Goal: Task Accomplishment & Management: Manage account settings

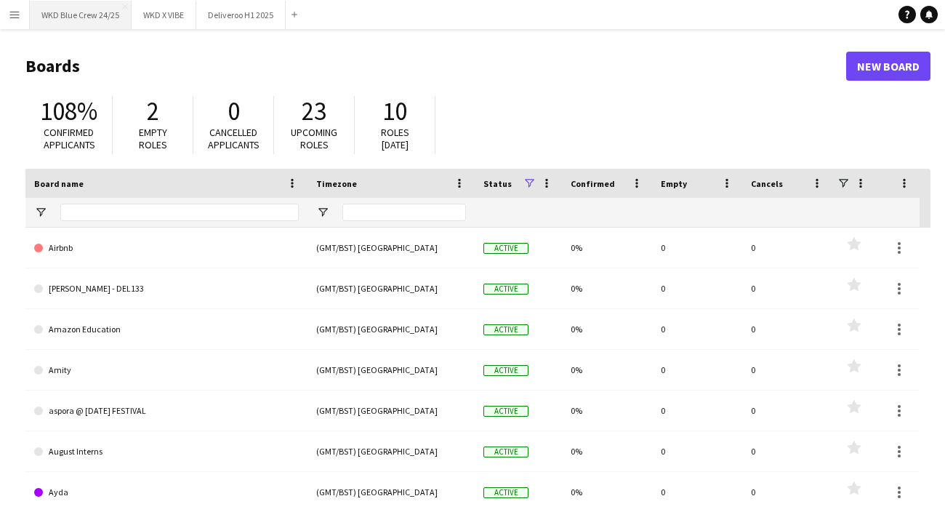
click at [92, 14] on button "WKD Blue Crew 24/25 Close" at bounding box center [81, 15] width 102 height 28
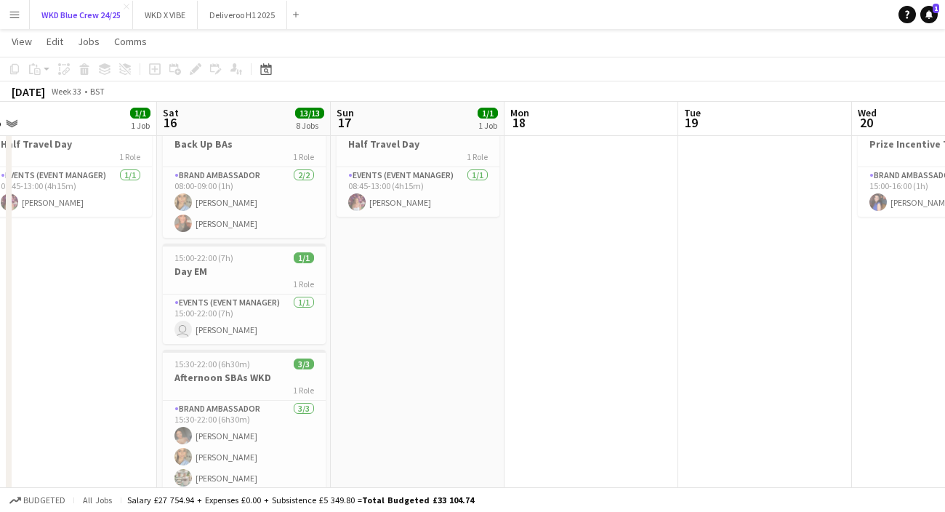
scroll to position [57, 0]
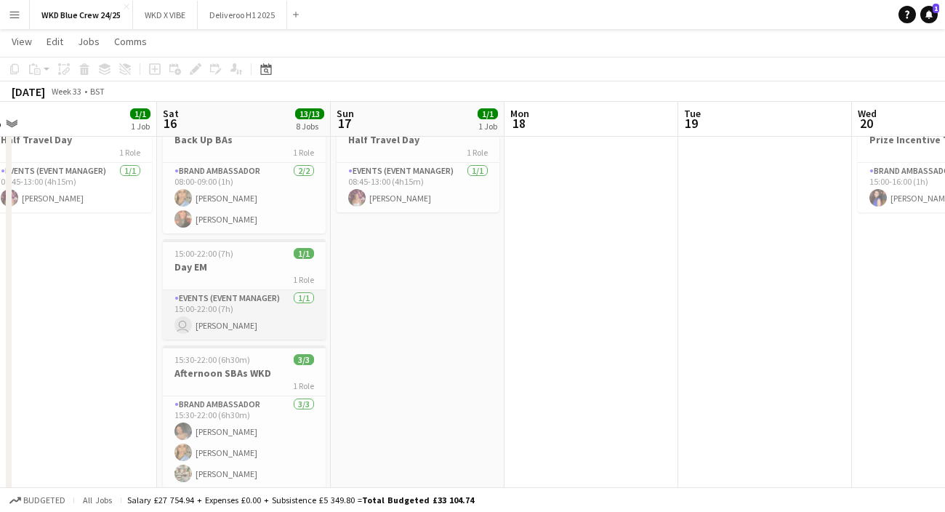
click at [252, 316] on app-card-role "Events (Event Manager) [DATE] 15:00-22:00 (7h) user [PERSON_NAME]" at bounding box center [244, 314] width 163 height 49
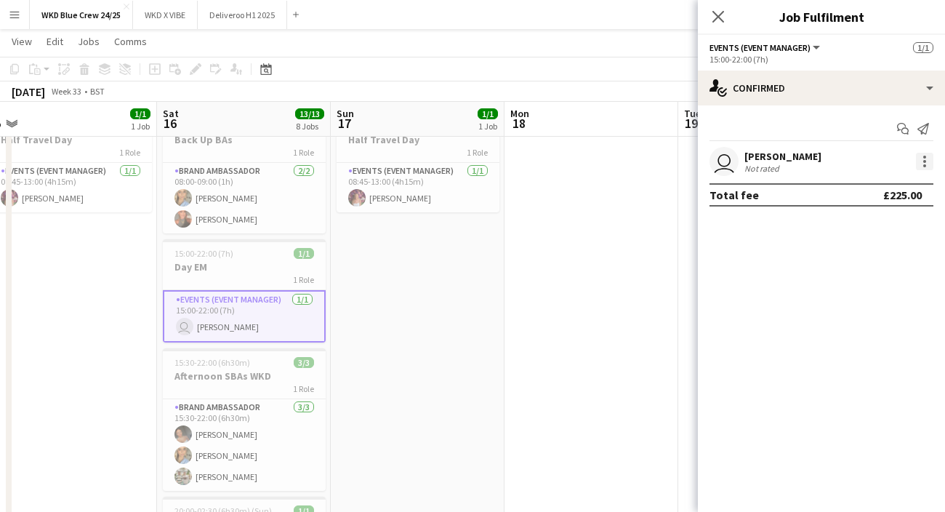
click at [923, 156] on div at bounding box center [924, 157] width 3 height 3
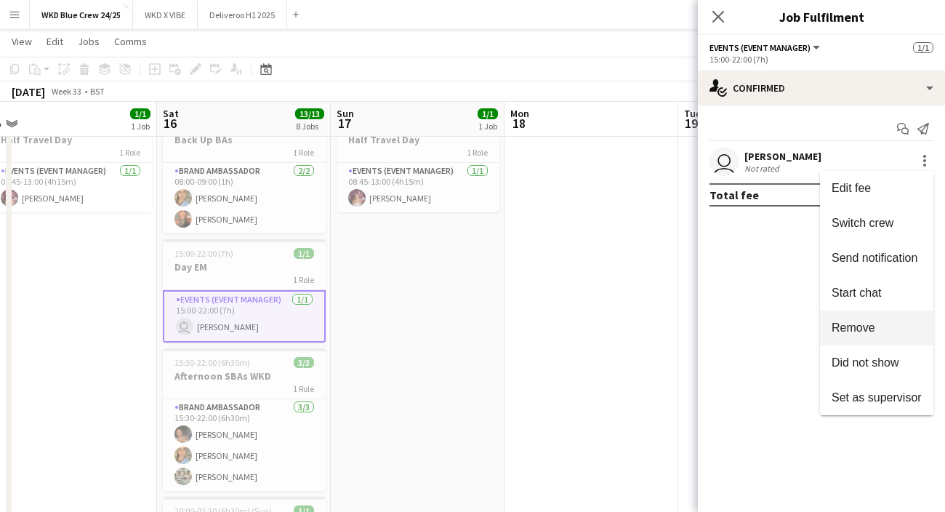
click at [856, 333] on span "Remove" at bounding box center [854, 327] width 44 height 12
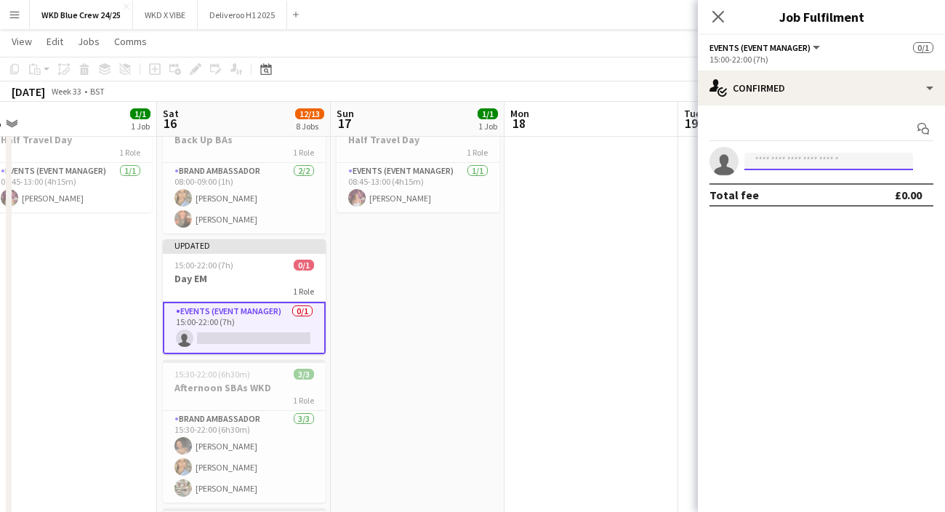
click at [789, 164] on input at bounding box center [829, 161] width 169 height 17
type input "*"
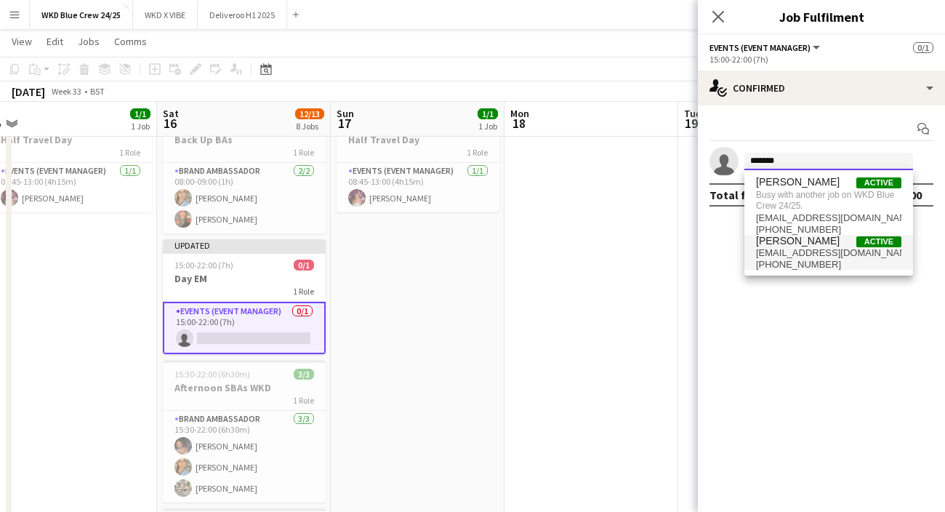
type input "*******"
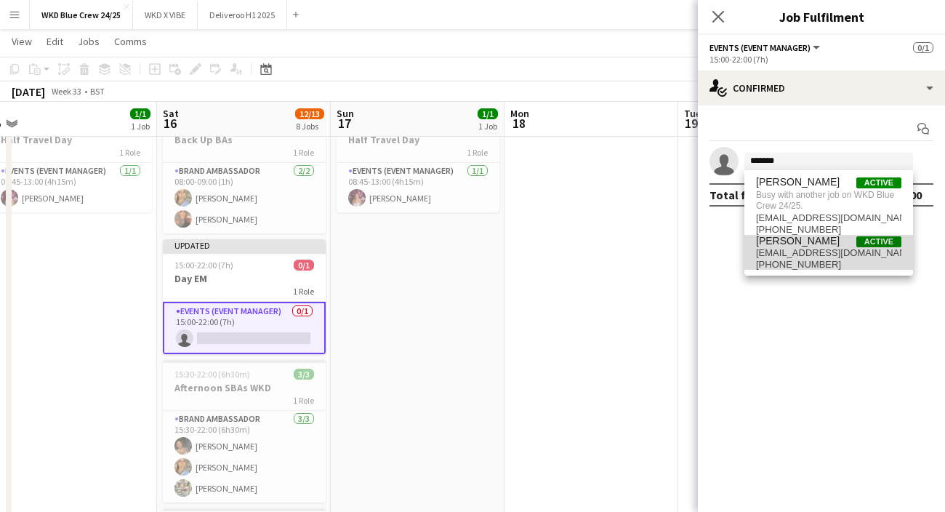
click at [843, 251] on span "[EMAIL_ADDRESS][DOMAIN_NAME]" at bounding box center [828, 253] width 145 height 12
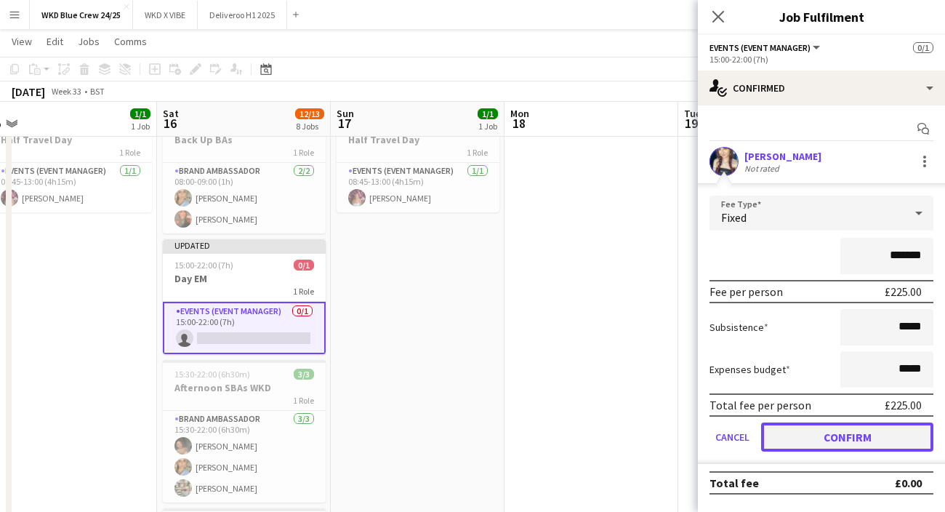
click at [854, 426] on button "Confirm" at bounding box center [847, 436] width 172 height 29
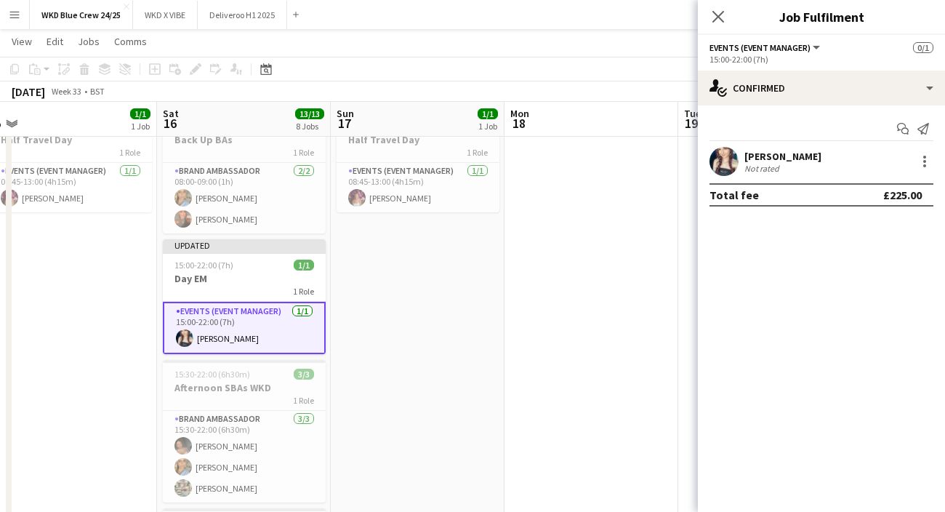
click at [450, 332] on app-date-cell "08:45-13:00 (4h15m) 1/1 Half Travel Day 1 Role Events (Event Manager) [DATE] 08…" at bounding box center [418, 366] width 174 height 521
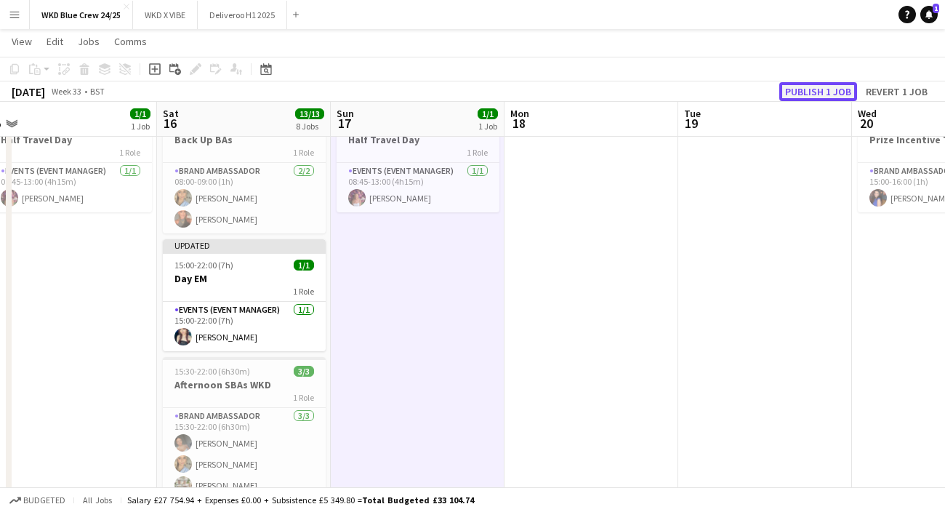
click at [817, 90] on button "Publish 1 job" at bounding box center [818, 91] width 78 height 19
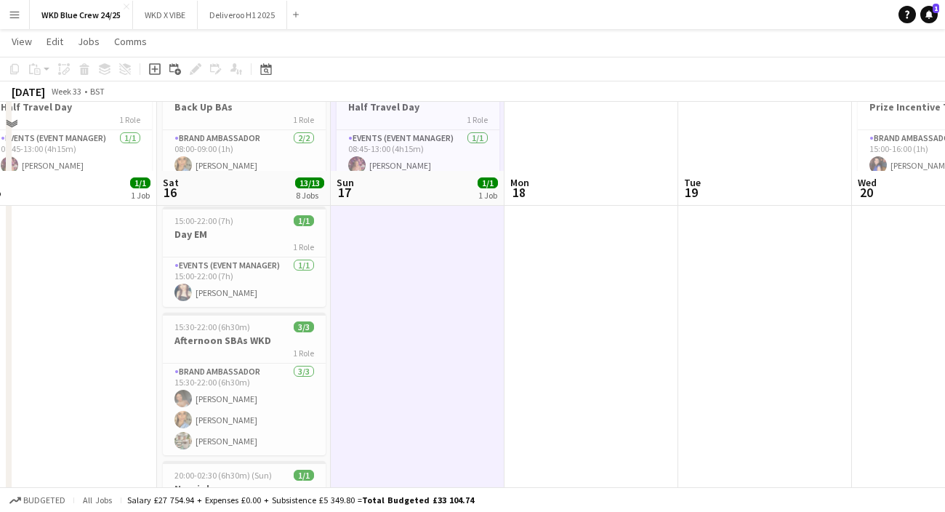
scroll to position [0, 0]
